Goal: Use online tool/utility: Utilize a website feature to perform a specific function

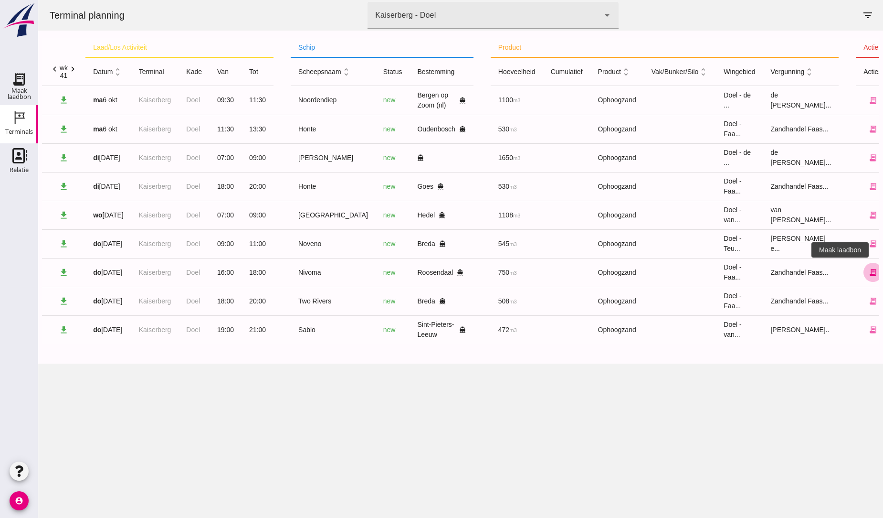
click at [869, 272] on icon "receipt_long" at bounding box center [873, 272] width 9 height 9
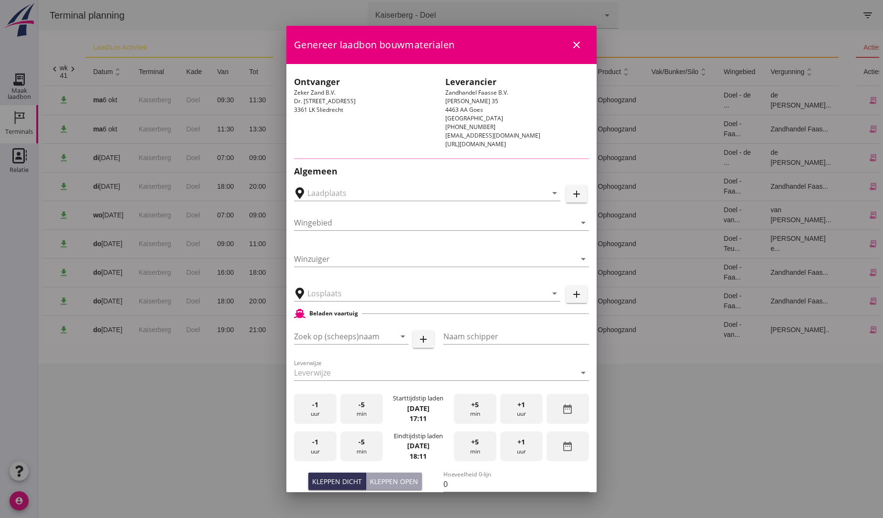
type input "Breure Grondwerken, [GEOGRAPHIC_DATA]"
type input "Nivoma"
type input "Kuup"
type input "914"
type input "Ophoogzand (6120)"
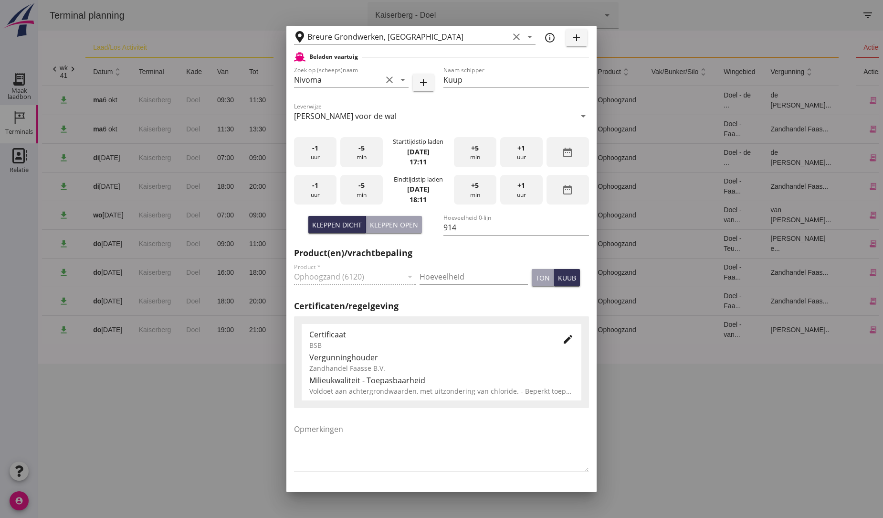
scroll to position [253, 0]
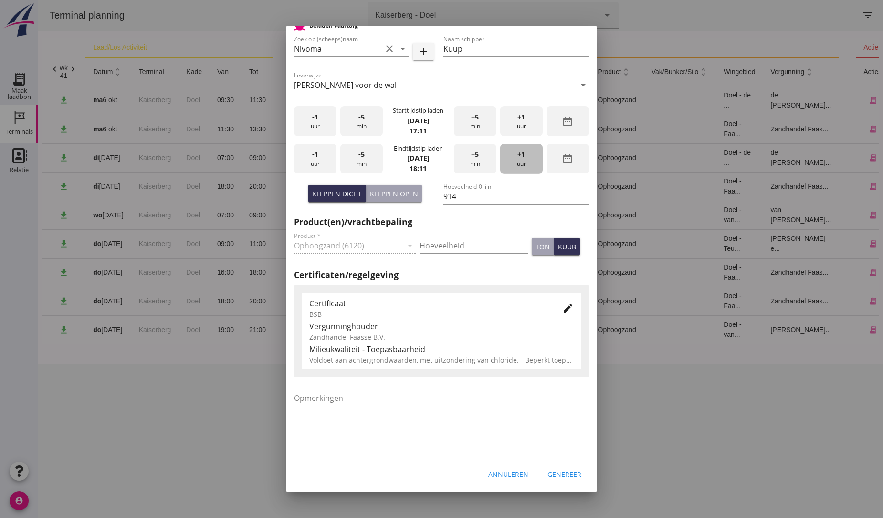
click at [518, 155] on span "+1" at bounding box center [522, 154] width 8 height 11
click at [548, 475] on div "Genereer" at bounding box center [565, 474] width 34 height 10
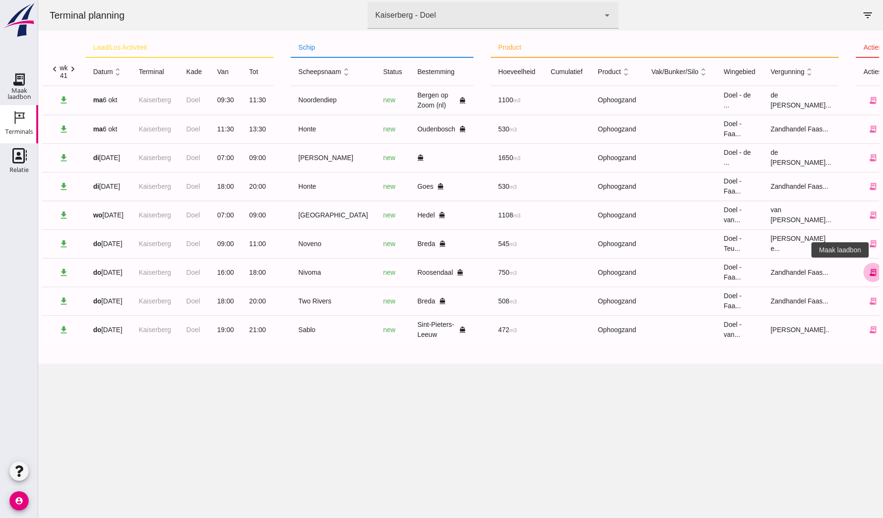
click at [869, 272] on icon "receipt_long" at bounding box center [873, 272] width 9 height 9
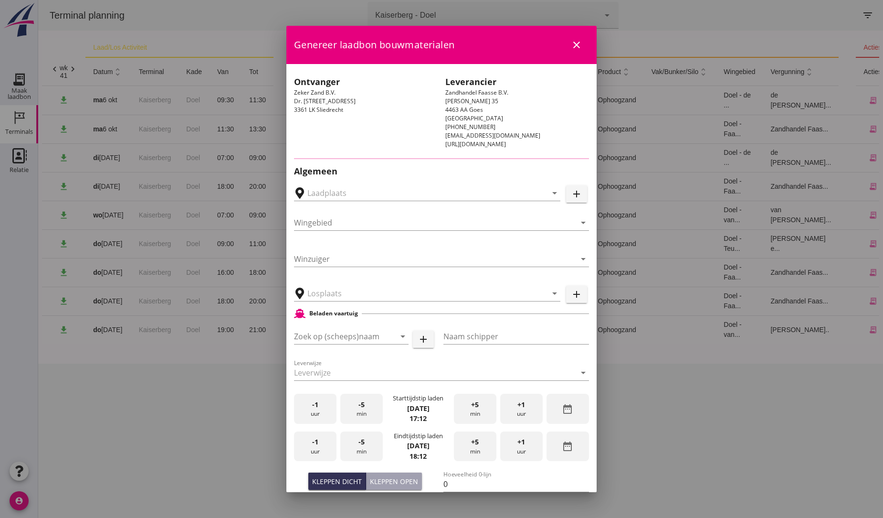
type input "Breure Grondwerken, [GEOGRAPHIC_DATA]"
type input "Nivoma"
type input "Kuup"
type input "914"
type input "Ophoogzand (6120)"
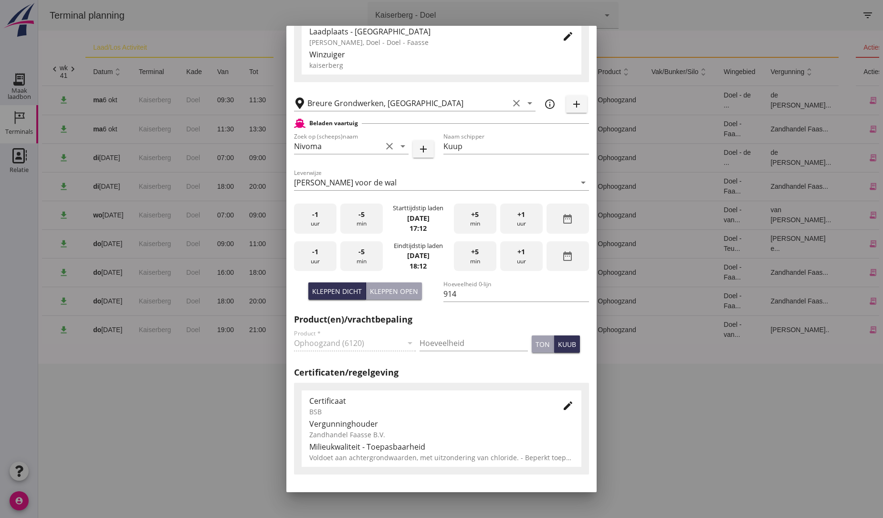
scroll to position [159, 0]
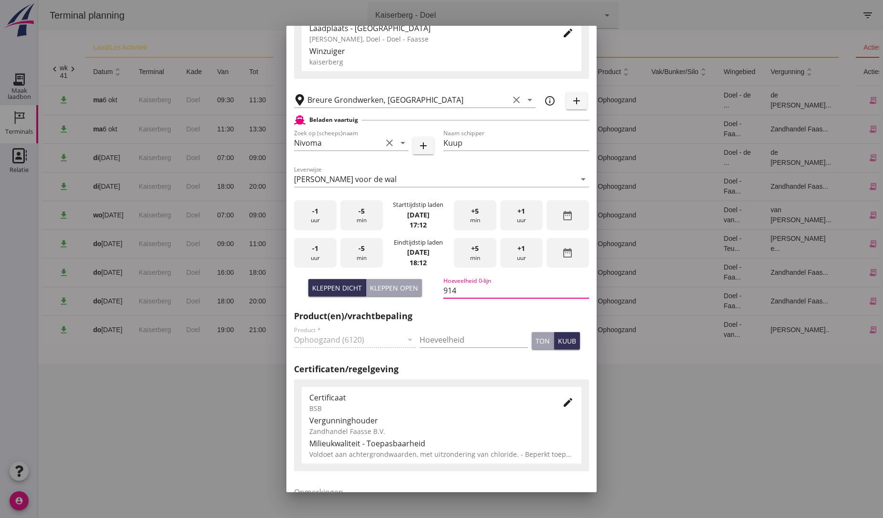
click at [460, 295] on input "914" at bounding box center [517, 290] width 146 height 15
type input "9"
type input "750"
click at [547, 403] on div "edit" at bounding box center [560, 402] width 27 height 23
click at [510, 249] on div "+1 uur" at bounding box center [521, 253] width 42 height 30
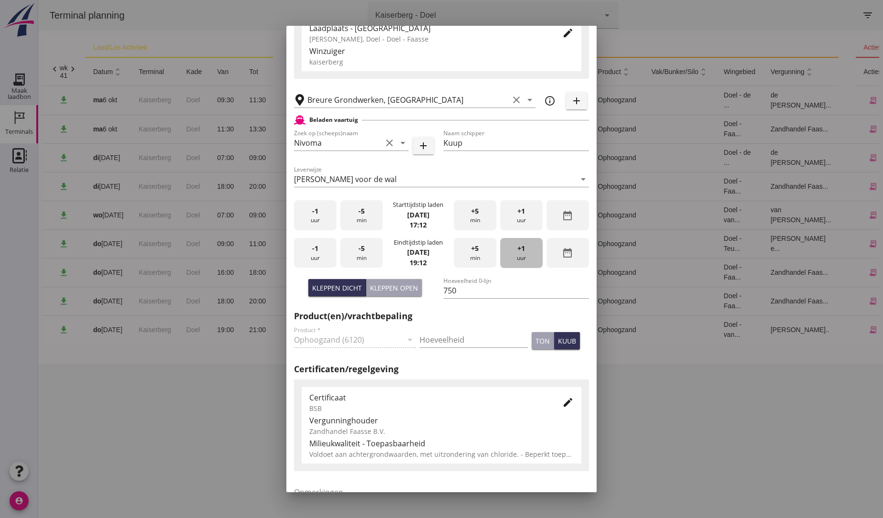
click at [510, 249] on div "+1 uur" at bounding box center [521, 253] width 42 height 30
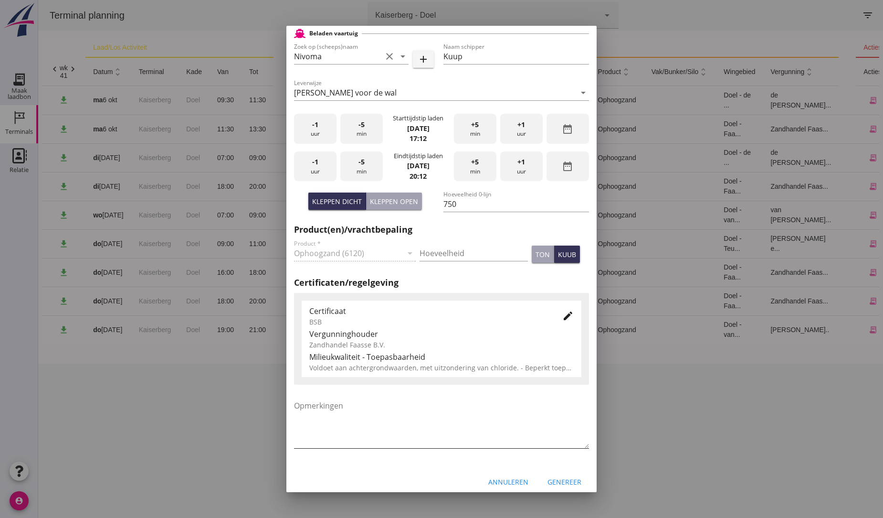
scroll to position [253, 0]
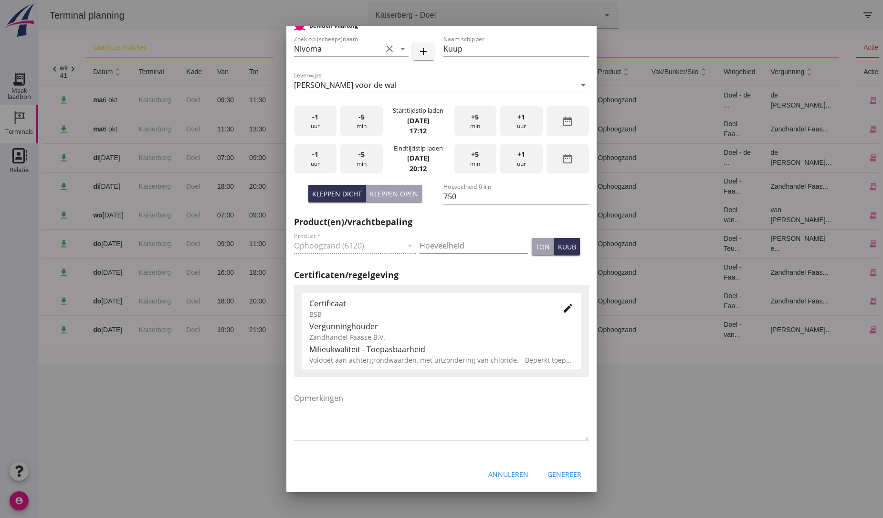
click at [561, 474] on div "Genereer" at bounding box center [565, 474] width 34 height 10
